Goal: Task Accomplishment & Management: Manage account settings

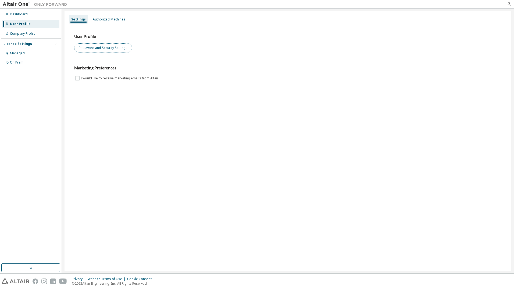
click at [111, 47] on button "Password and Security Settings" at bounding box center [103, 47] width 58 height 9
